Goal: Transaction & Acquisition: Purchase product/service

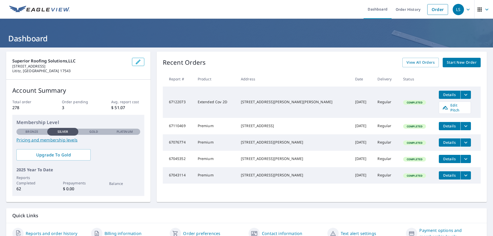
click at [448, 62] on span "Start New Order" at bounding box center [462, 62] width 30 height 6
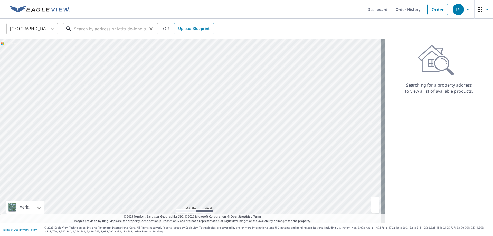
click at [128, 29] on input "text" at bounding box center [110, 29] width 73 height 14
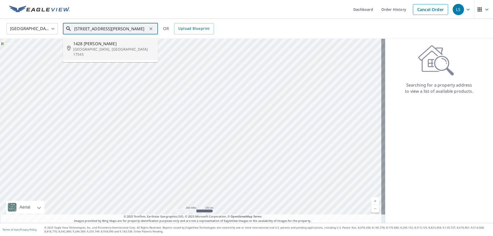
click at [98, 51] on p "[GEOGRAPHIC_DATA], [GEOGRAPHIC_DATA] 17545" at bounding box center [113, 52] width 81 height 10
type input "[STREET_ADDRESS][PERSON_NAME][PERSON_NAME]"
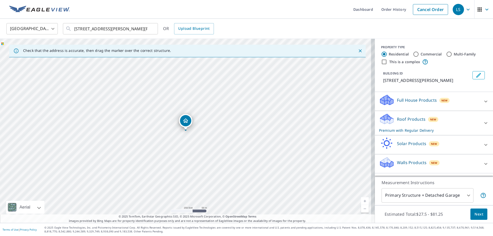
click at [456, 118] on div "Roof Products New Premium with Regular Delivery" at bounding box center [429, 123] width 101 height 20
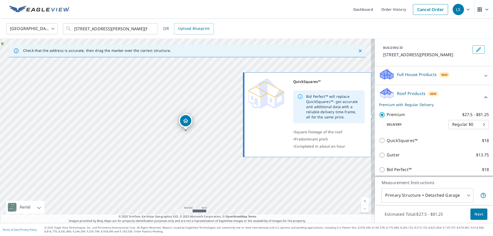
scroll to position [66, 0]
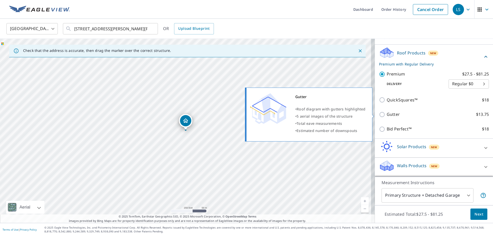
click at [379, 117] on input "Gutter $13.75" at bounding box center [383, 114] width 8 height 6
checkbox input "true"
checkbox input "false"
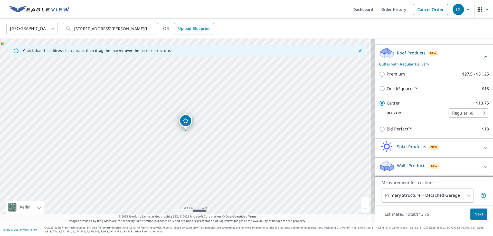
click at [478, 213] on span "Next" at bounding box center [478, 214] width 9 height 6
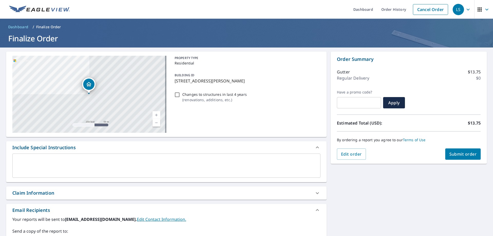
click at [454, 151] on button "Submit order" at bounding box center [463, 153] width 36 height 11
checkbox input "true"
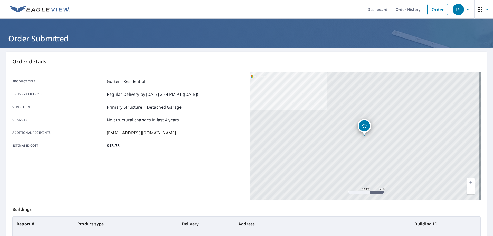
click at [465, 8] on icon "button" at bounding box center [468, 9] width 6 height 6
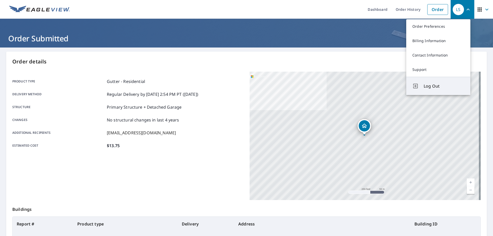
click at [435, 84] on span "Log Out" at bounding box center [443, 86] width 41 height 6
